Goal: Find specific page/section: Find specific page/section

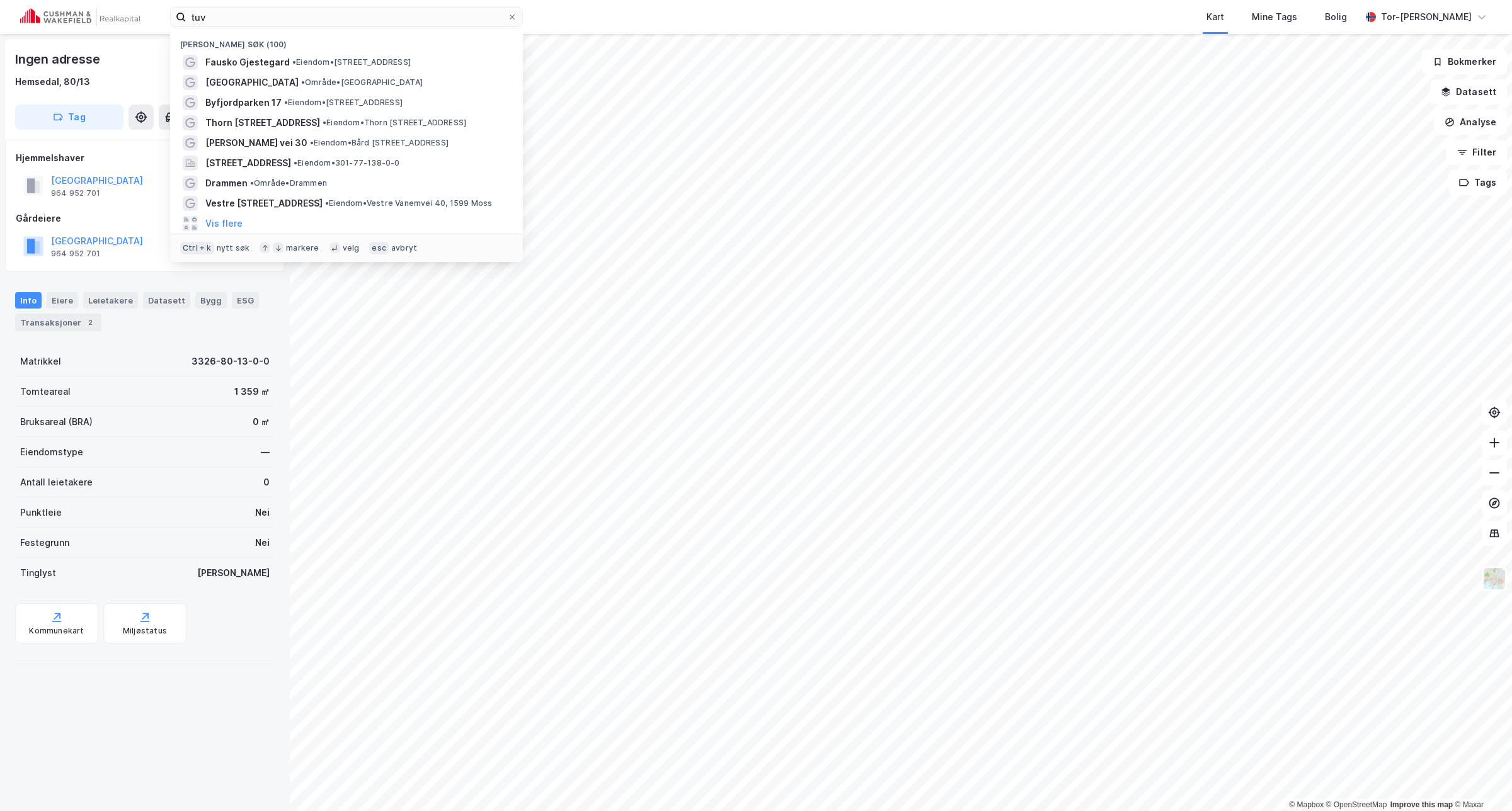
click at [258, 8] on input "tuv" at bounding box center [346, 17] width 322 height 19
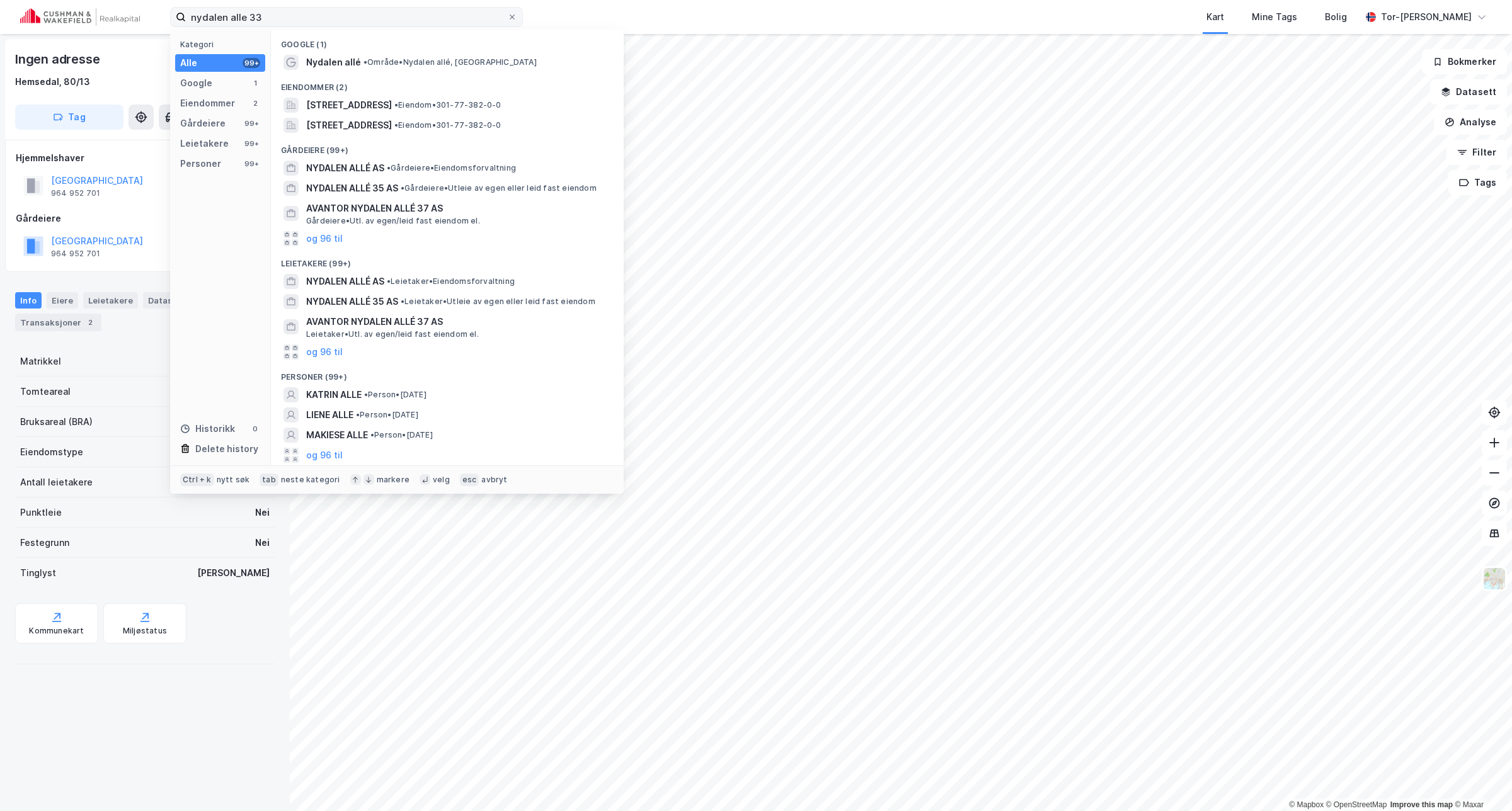
type input "nydalen alle 33"
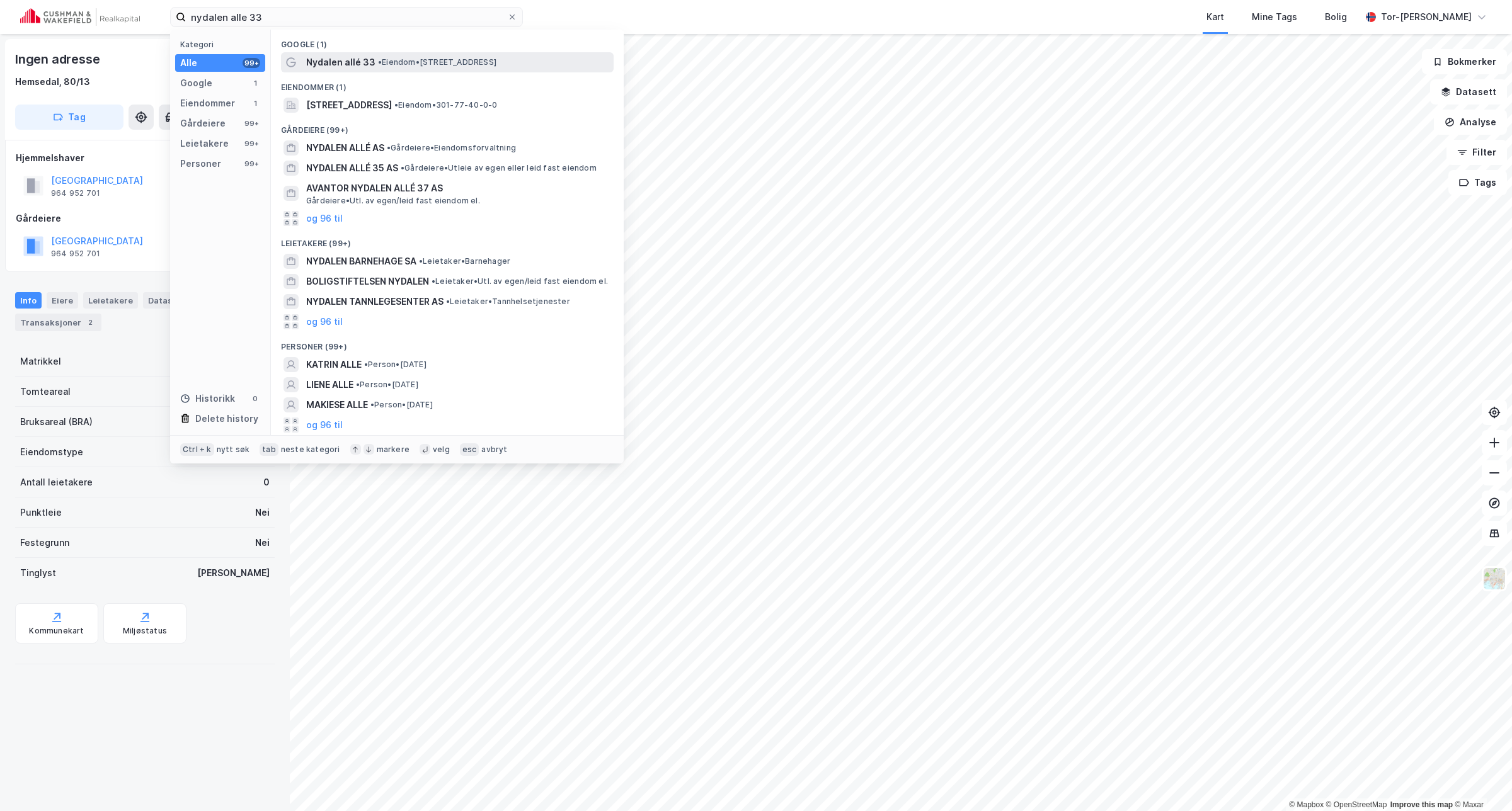
click at [354, 55] on span "Nydalen allé 33" at bounding box center [341, 62] width 69 height 15
